Goal: Transaction & Acquisition: Purchase product/service

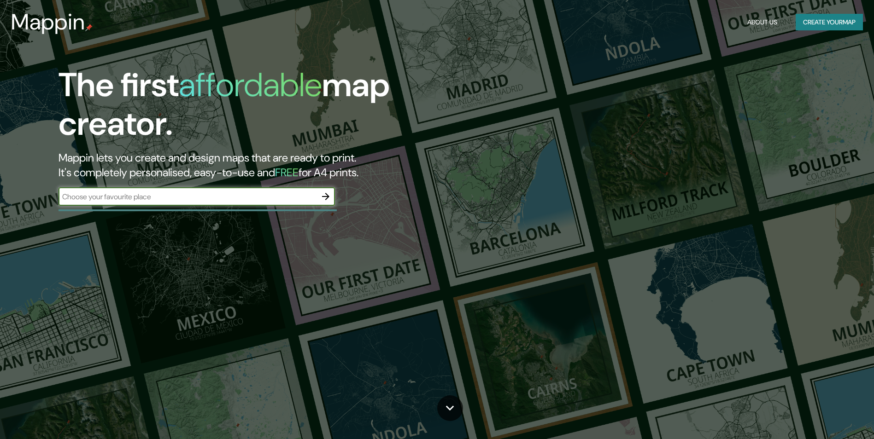
click at [234, 193] on input "text" at bounding box center [187, 197] width 258 height 11
type input "reynosa"
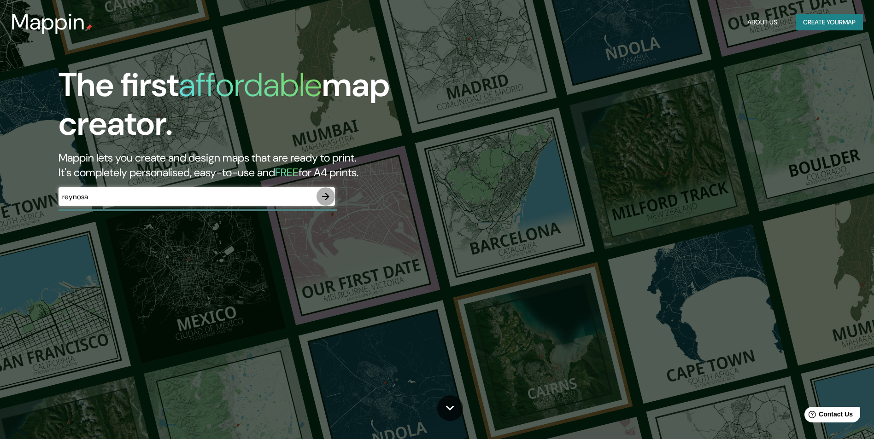
click at [328, 197] on icon "button" at bounding box center [325, 196] width 7 height 7
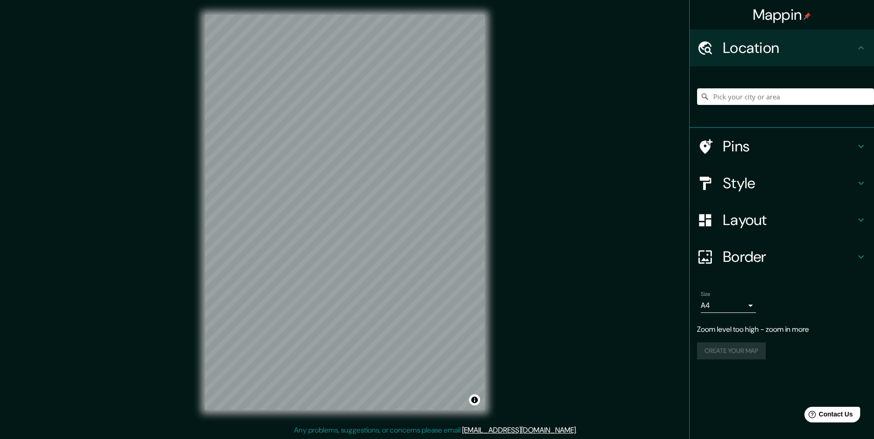
click at [533, 190] on div "Mappin Location Pins Style Layout Border Choose a border. Hint : you can make l…" at bounding box center [437, 220] width 874 height 440
click at [162, 176] on div "Mappin Location Pins Style Layout Border Choose a border. Hint : you can make l…" at bounding box center [437, 220] width 874 height 440
click at [553, 286] on div "Mappin Location Pins Style Layout Border Choose a border. Hint : you can make l…" at bounding box center [437, 220] width 874 height 440
click at [770, 96] on input "Pick your city or area" at bounding box center [785, 96] width 177 height 17
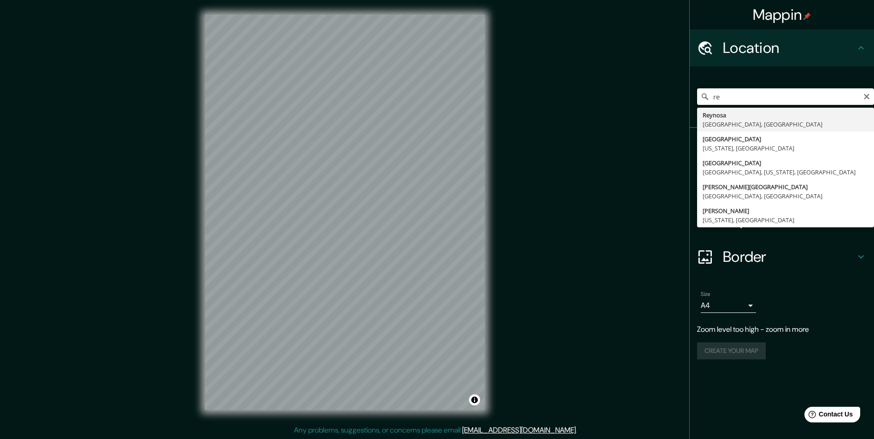
type input "r"
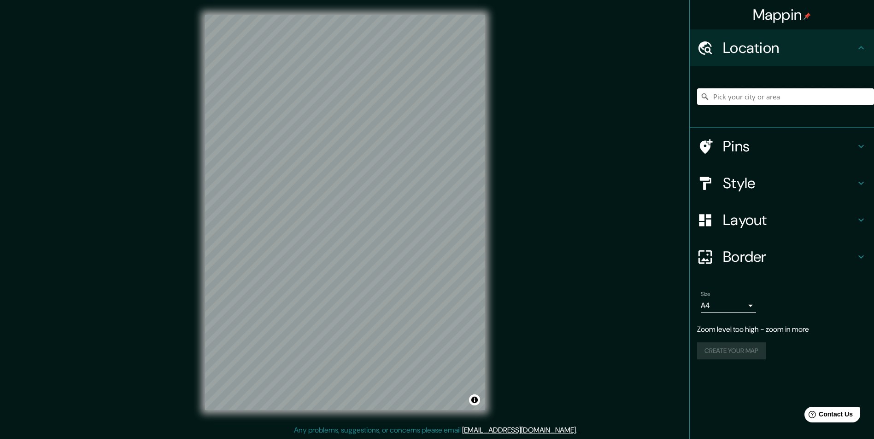
click at [720, 97] on input "Pick your city or area" at bounding box center [785, 96] width 177 height 17
paste input "Av [PERSON_NAME] 1145, Industrial [PERSON_NAME] Secc Norte, 88780 [PERSON_NAME]…"
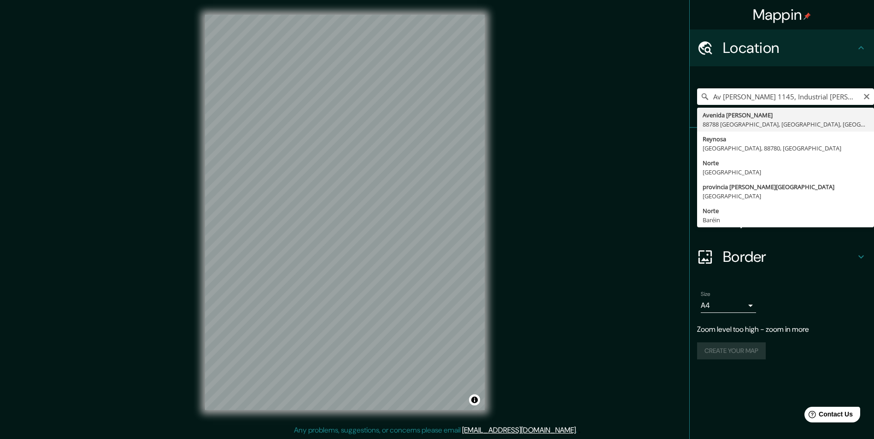
type input "Avenida [PERSON_NAME], 88788 [GEOGRAPHIC_DATA], [GEOGRAPHIC_DATA], [GEOGRAPHIC_…"
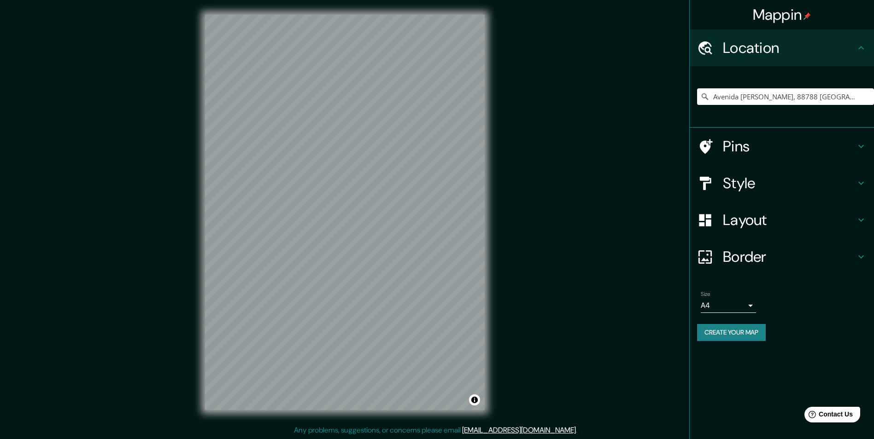
click at [382, 427] on div "Mappin Location [GEOGRAPHIC_DATA][PERSON_NAME], 88788 [GEOGRAPHIC_DATA], [GEOGR…" at bounding box center [437, 220] width 874 height 440
click at [405, 234] on div at bounding box center [405, 235] width 7 height 7
click at [405, 232] on div at bounding box center [405, 230] width 7 height 7
